Goal: Information Seeking & Learning: Learn about a topic

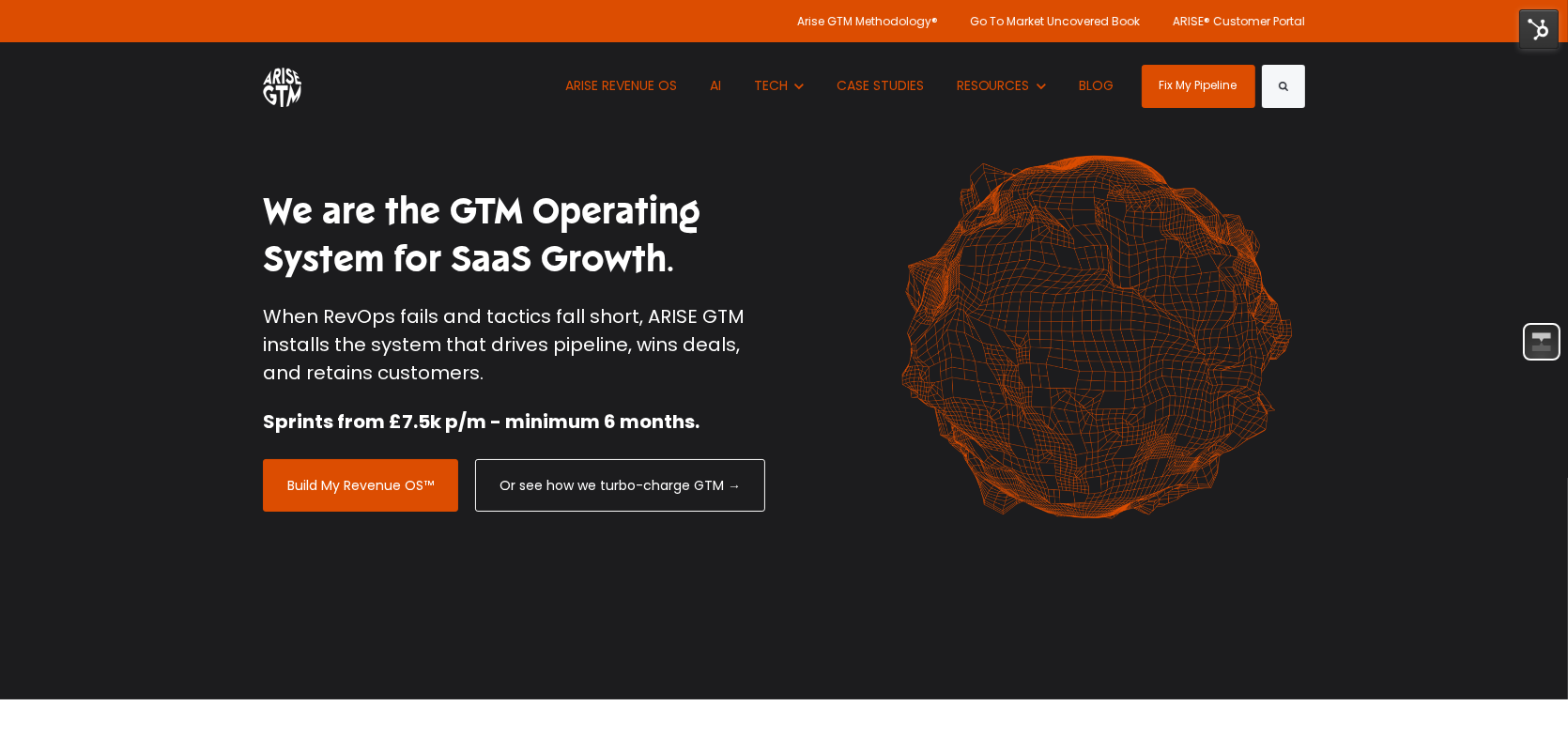
click at [278, 89] on img at bounding box center [282, 86] width 39 height 42
click at [603, 86] on link "ARISE REVENUE OS" at bounding box center [621, 86] width 140 height 88
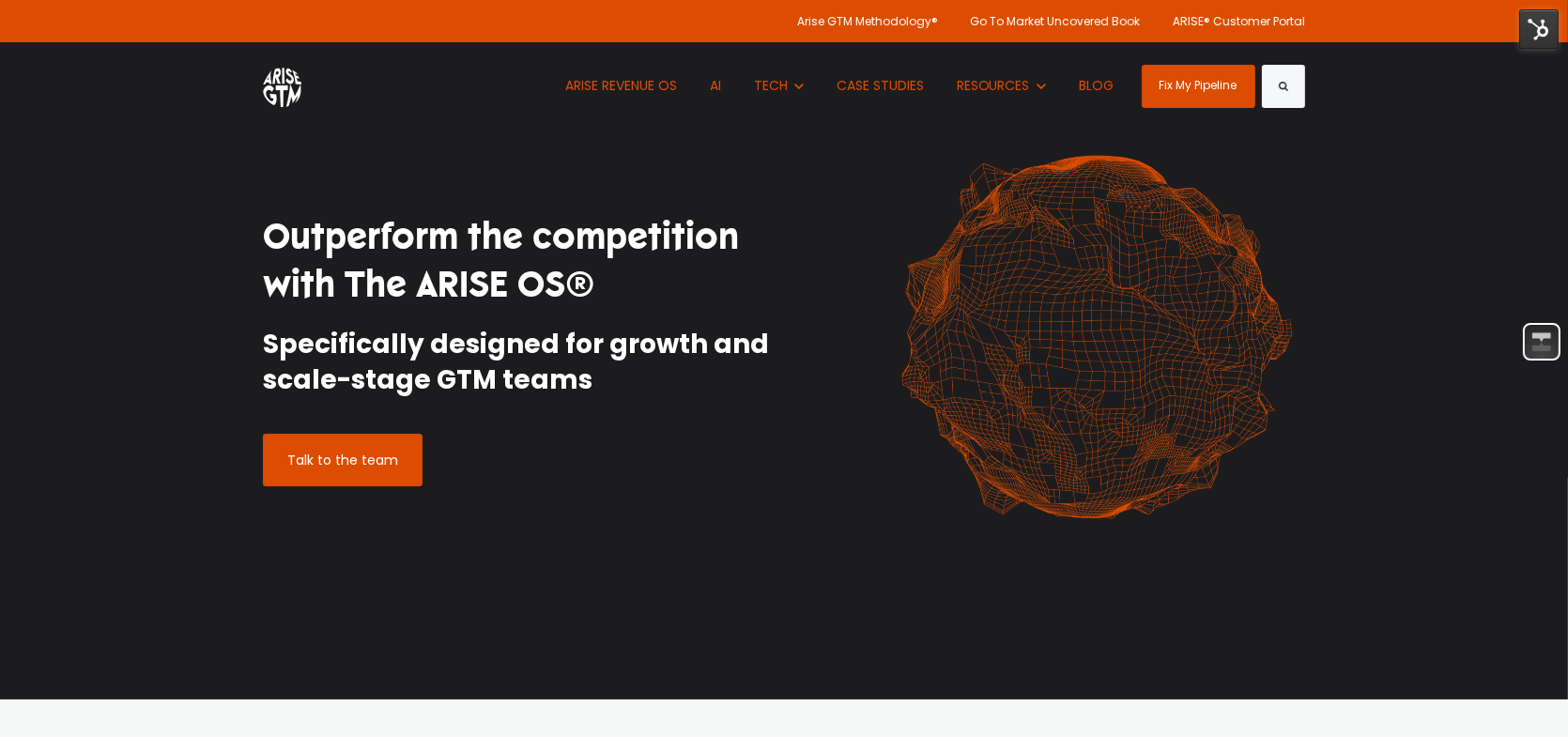
click at [1531, 34] on img at bounding box center [1539, 29] width 40 height 40
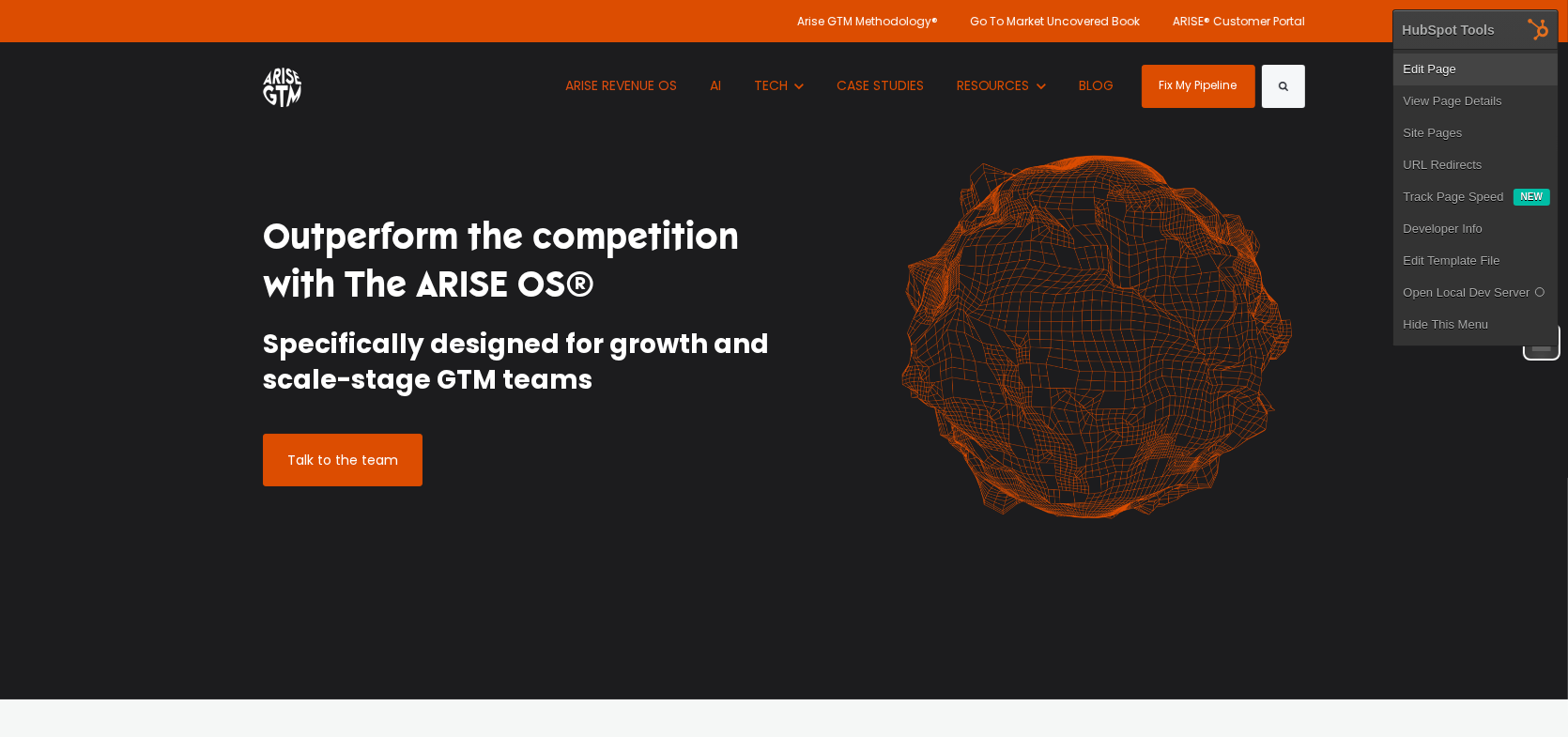
click at [1459, 73] on link "Edit Page" at bounding box center [1474, 70] width 164 height 32
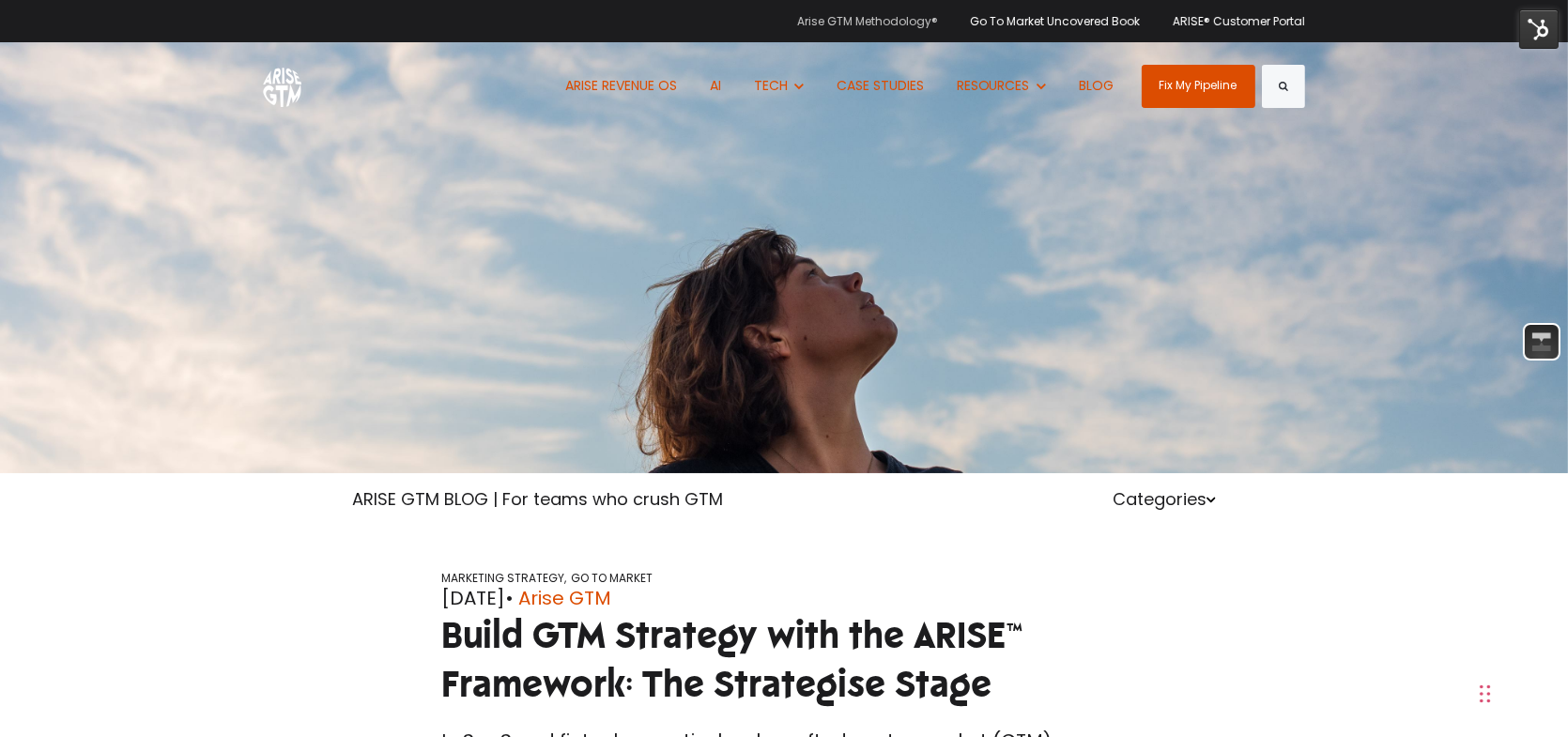
click at [921, 27] on link "Arise GTM Methodology®" at bounding box center [875, 21] width 155 height 42
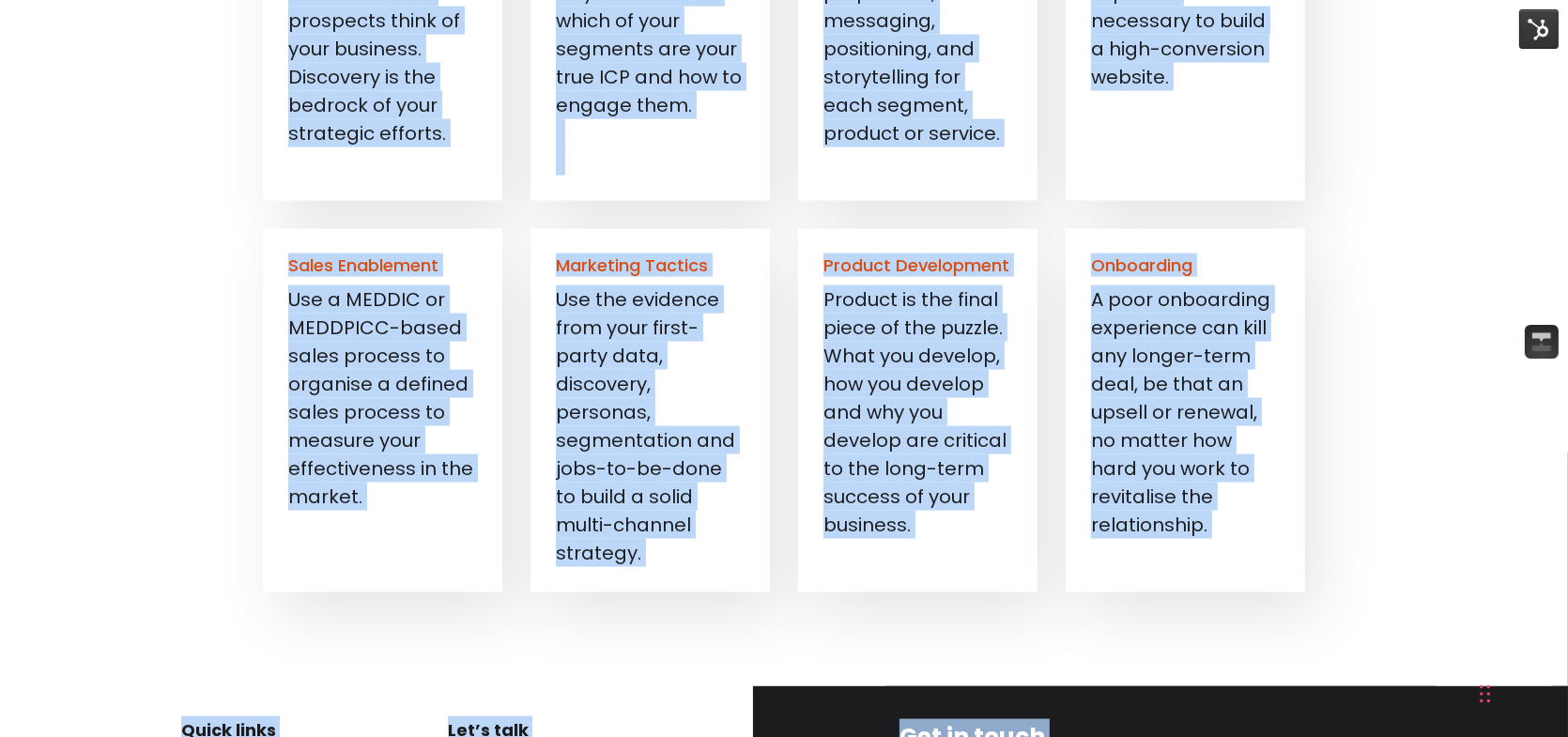
scroll to position [3397, 0]
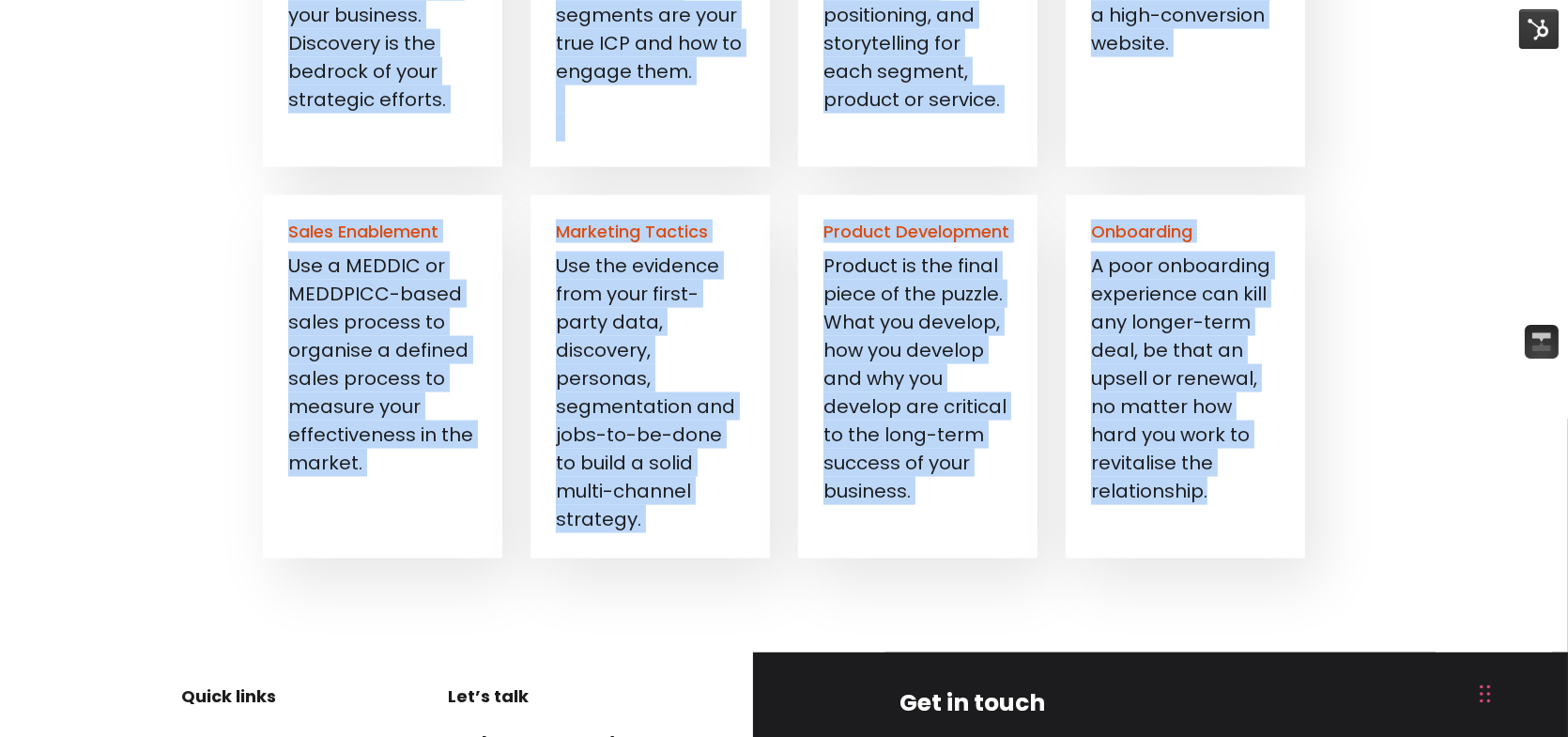
drag, startPoint x: 292, startPoint y: 175, endPoint x: 1206, endPoint y: 499, distance: 969.7
click at [1206, 499] on div "Discovery Understand where your business sits in the competitive landscape and …" at bounding box center [784, 152] width 1071 height 812
copy div "Loremipsu Dolorsitam conse adip elitsedd eius te inc utlaboreetd magnaaliq eni …"
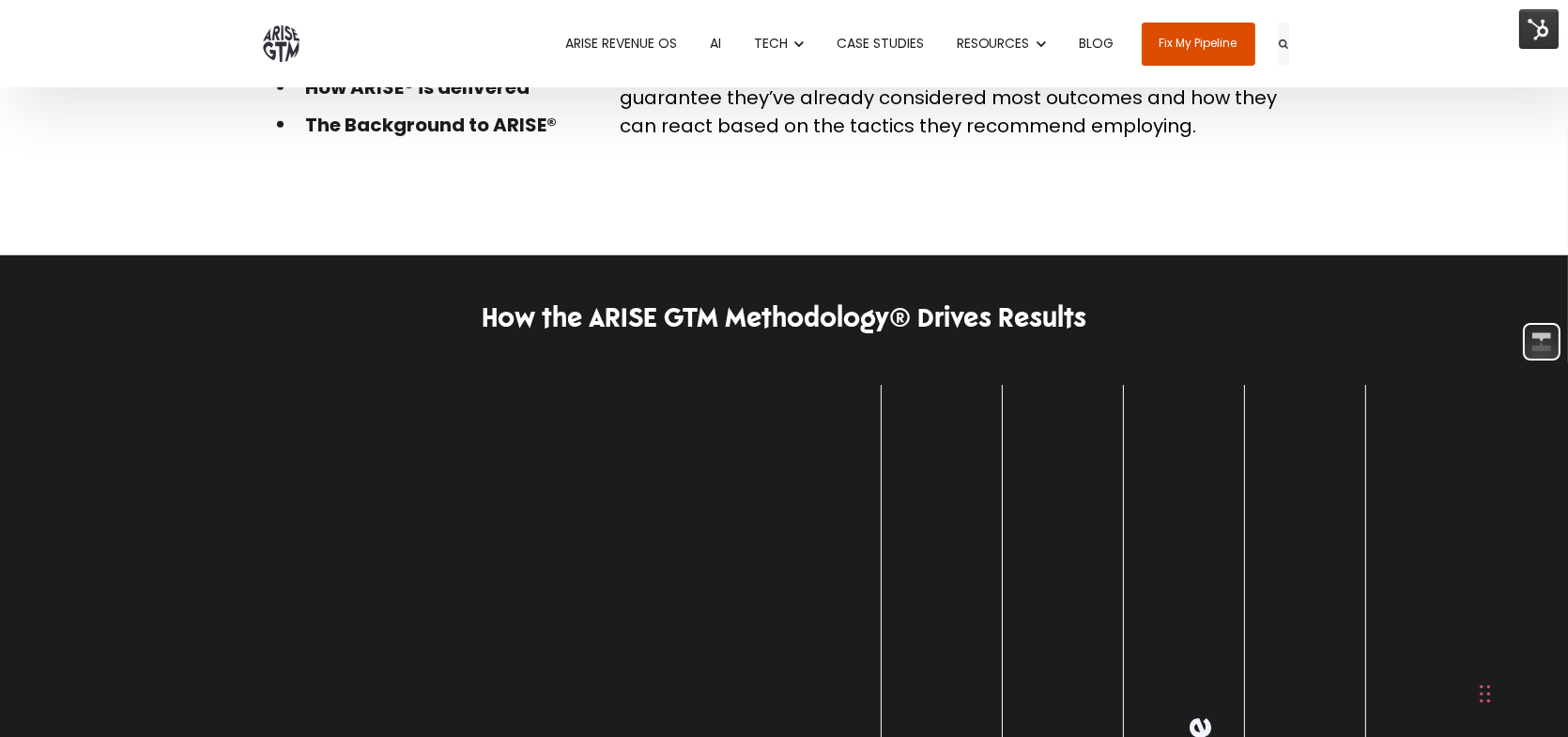
scroll to position [1520, 0]
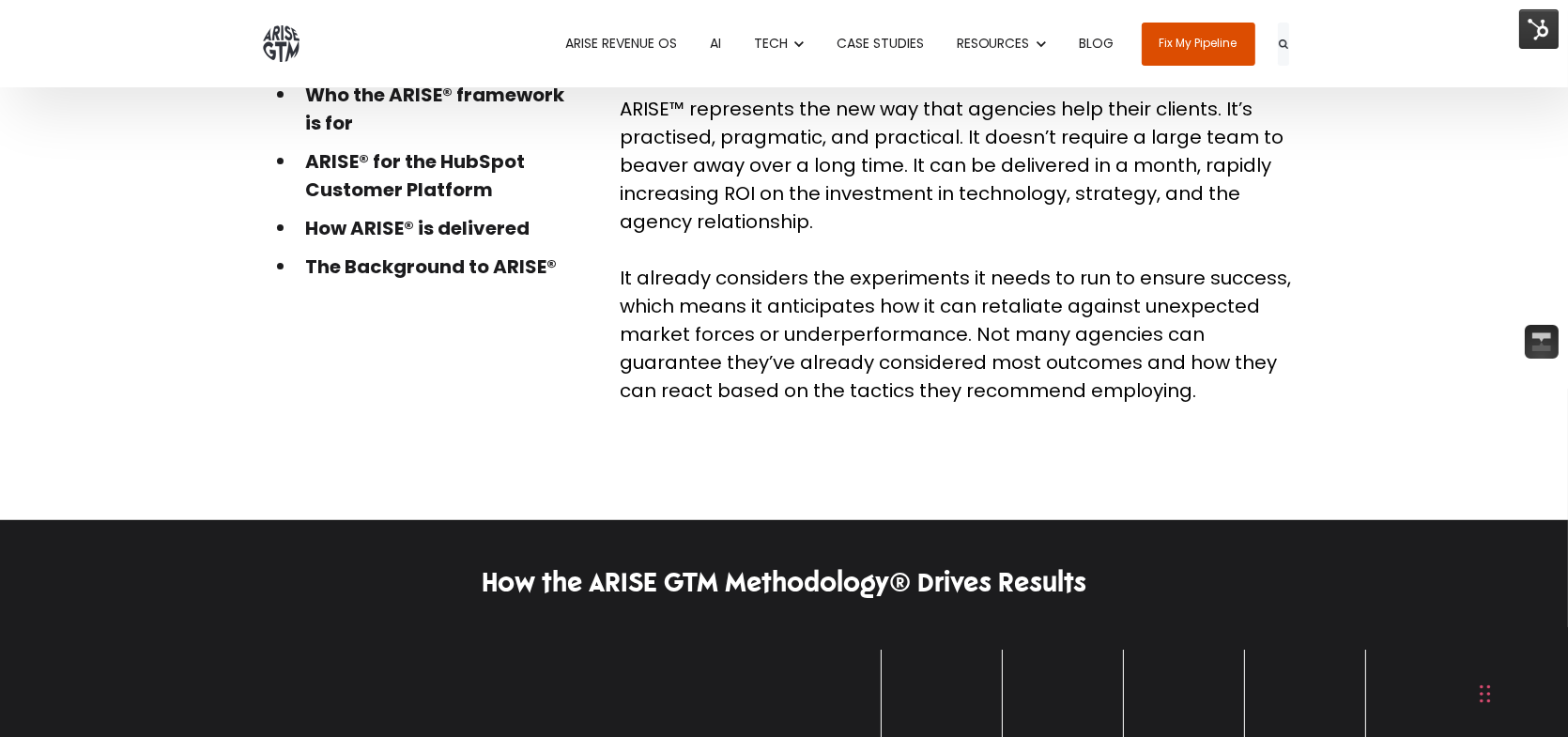
click at [1099, 46] on link "BLOG" at bounding box center [1095, 44] width 63 height 88
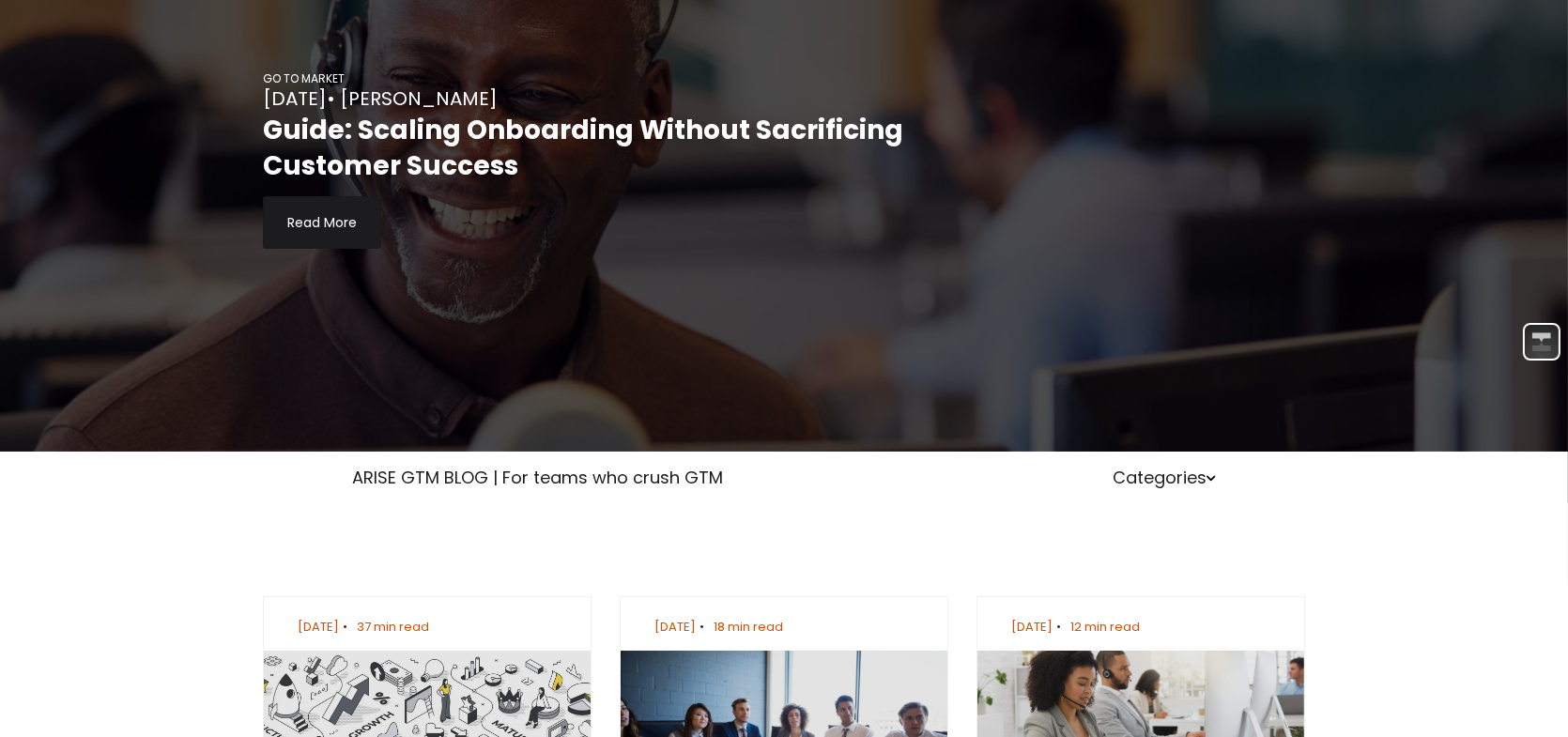
scroll to position [188, 0]
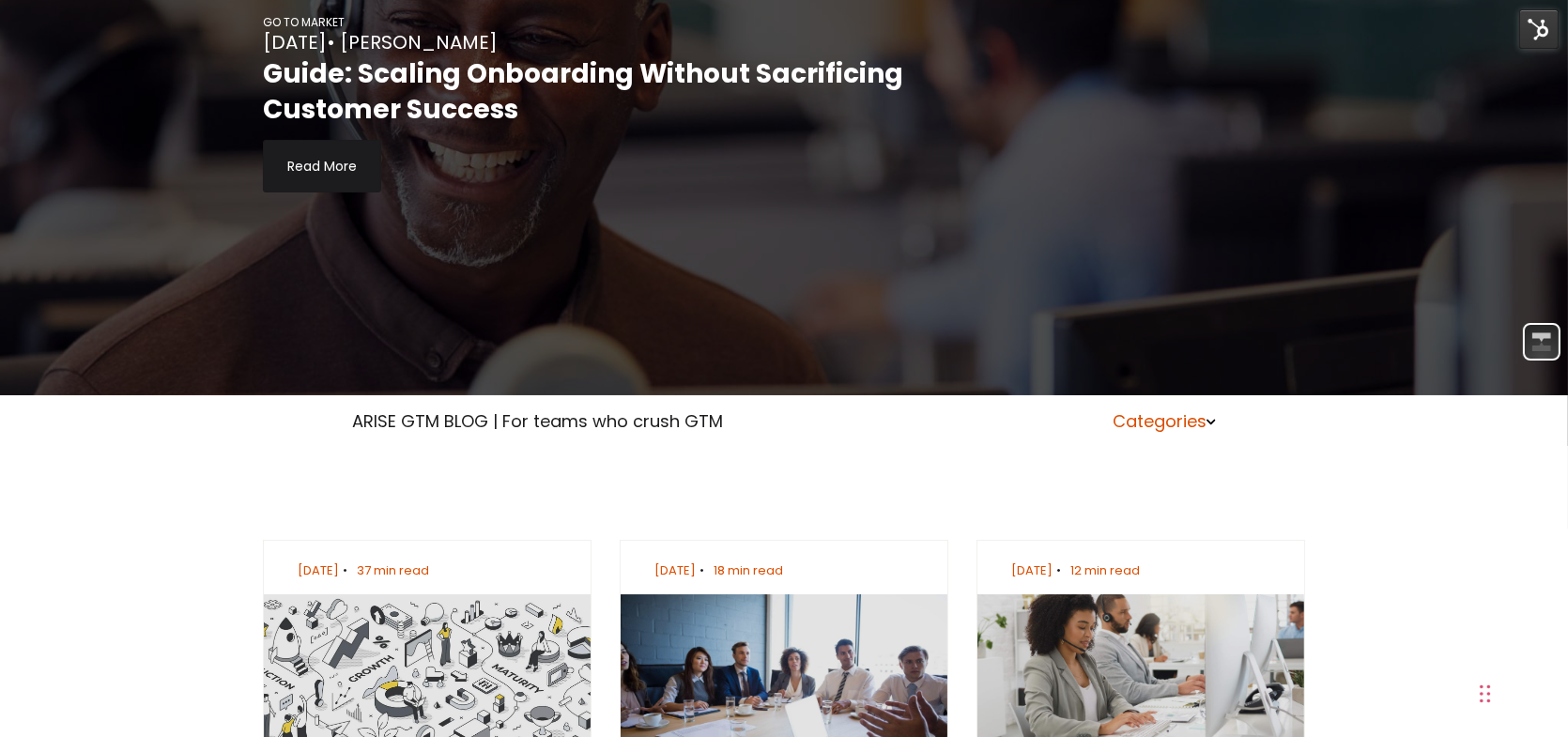
click at [1175, 423] on link "Categories" at bounding box center [1164, 421] width 103 height 24
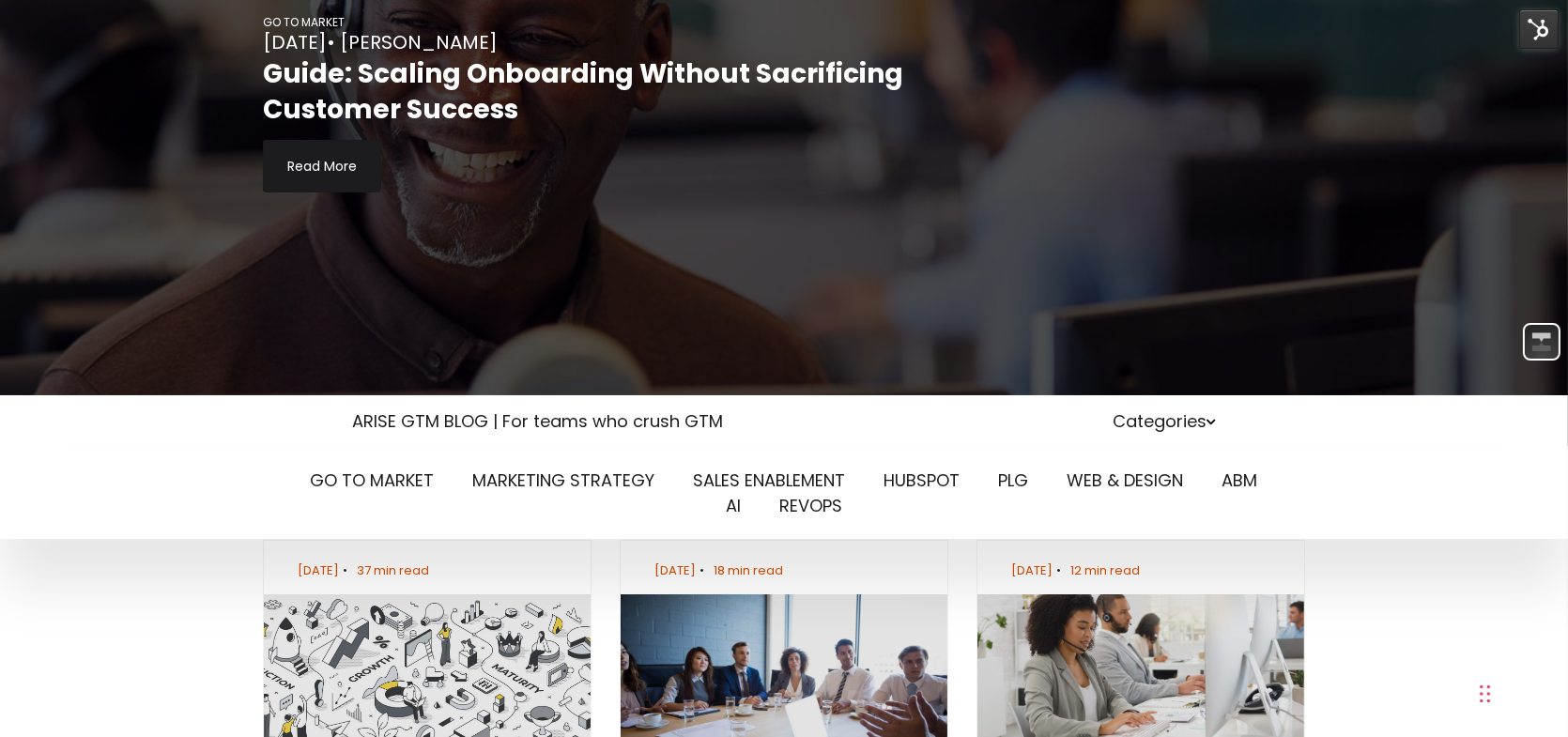
scroll to position [0, 0]
click at [1029, 474] on li "PLG" at bounding box center [1014, 479] width 64 height 25
click at [1019, 482] on link "PLG" at bounding box center [1014, 480] width 30 height 24
